Goal: Task Accomplishment & Management: Manage account settings

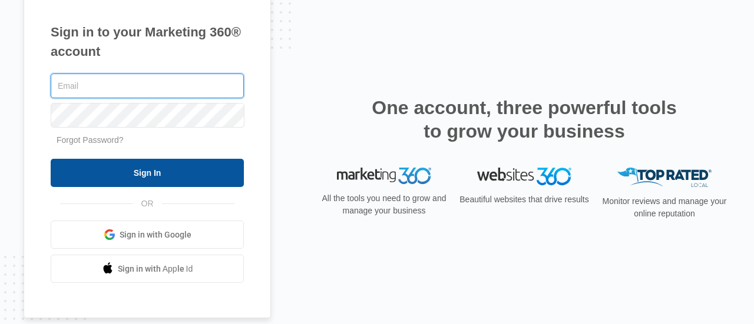
type input "[EMAIL_ADDRESS][DOMAIN_NAME]"
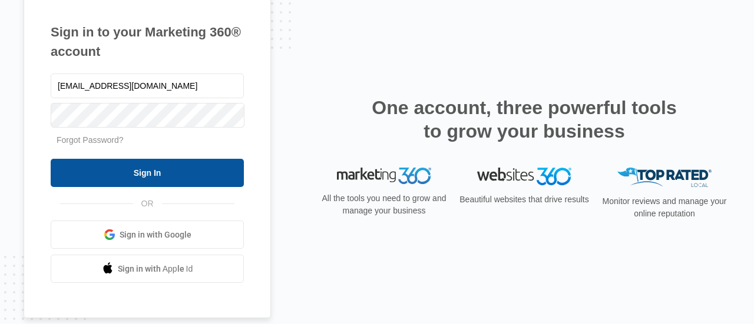
drag, startPoint x: 158, startPoint y: 176, endPoint x: 179, endPoint y: 185, distance: 22.4
click at [158, 176] on input "Sign In" at bounding box center [147, 173] width 193 height 28
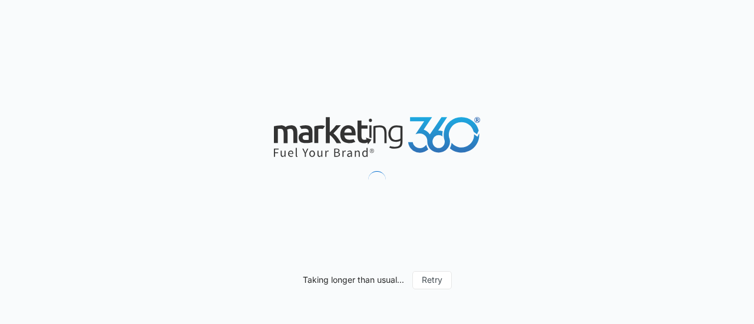
drag, startPoint x: 293, startPoint y: 148, endPoint x: 338, endPoint y: 144, distance: 44.9
click at [338, 144] on icon at bounding box center [377, 137] width 206 height 40
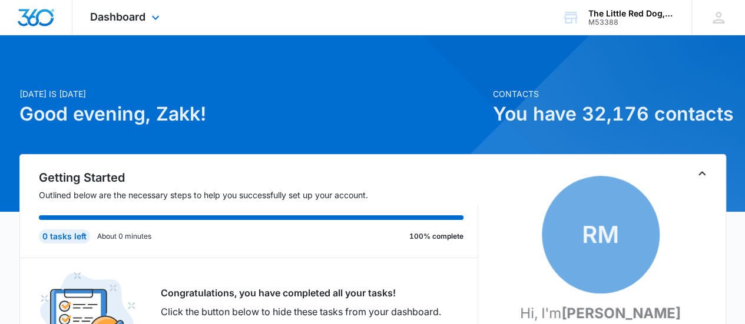
click at [161, 27] on div "Dashboard Apps Websites CRM Shop Payments POS Brand" at bounding box center [126, 17] width 108 height 35
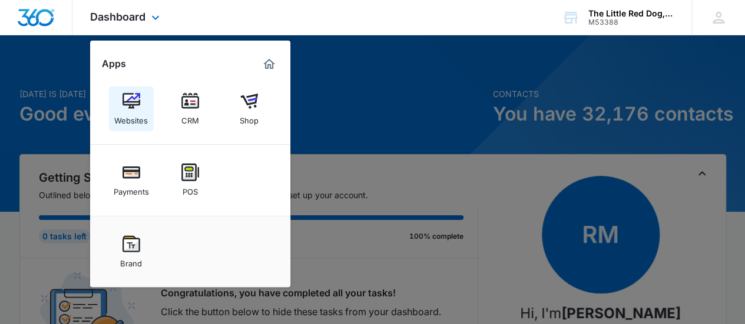
click at [125, 101] on img at bounding box center [131, 101] width 18 height 18
